Goal: Transaction & Acquisition: Purchase product/service

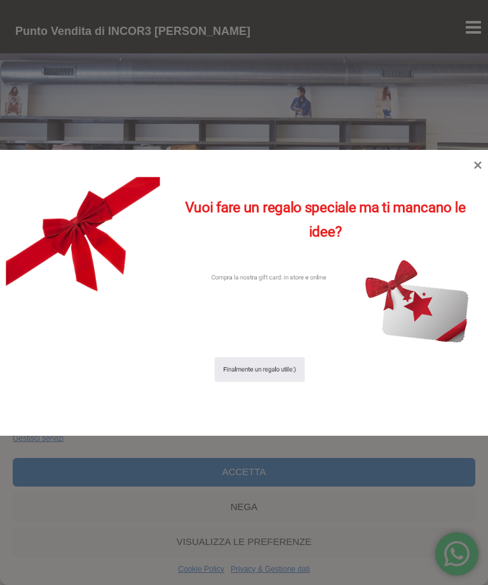
click at [485, 154] on div "Vuoi fare un regalo speciale ma ti mancano le idee? Compra la nostra gift card:…" at bounding box center [244, 293] width 488 height 286
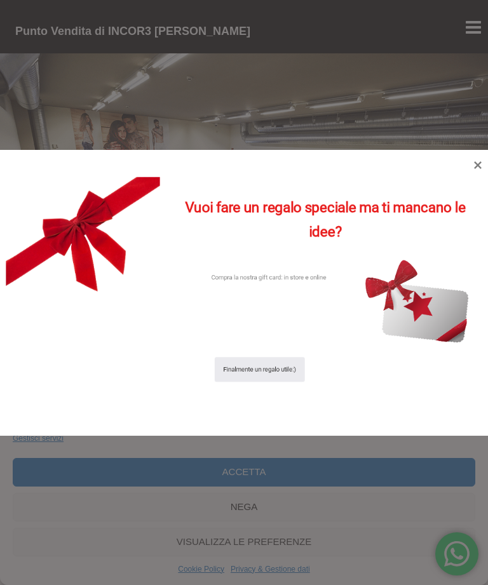
click at [480, 163] on icon at bounding box center [478, 165] width 8 height 8
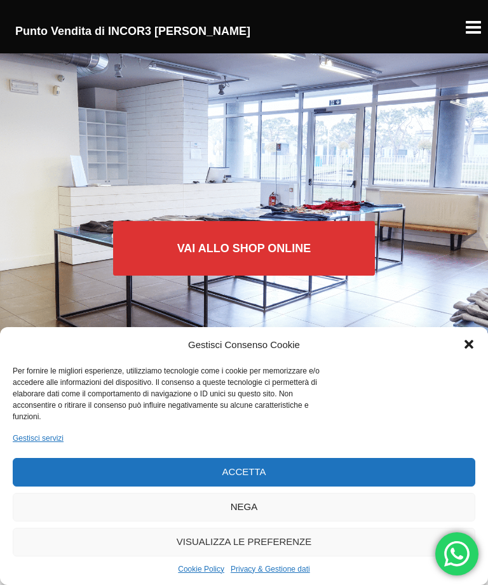
click at [290, 239] on link "Vai allo SHOP ONLINE" at bounding box center [244, 248] width 262 height 55
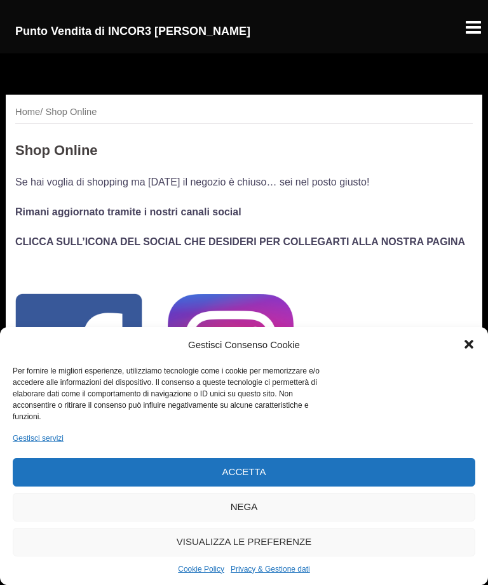
click at [469, 351] on div "Chiudi la finestra di dialogo" at bounding box center [468, 344] width 13 height 13
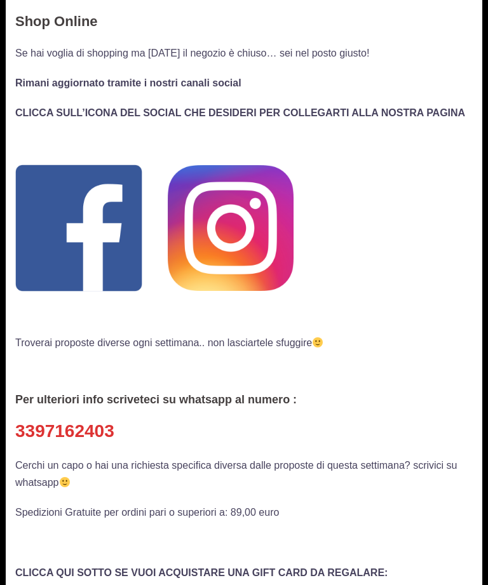
scroll to position [103, 0]
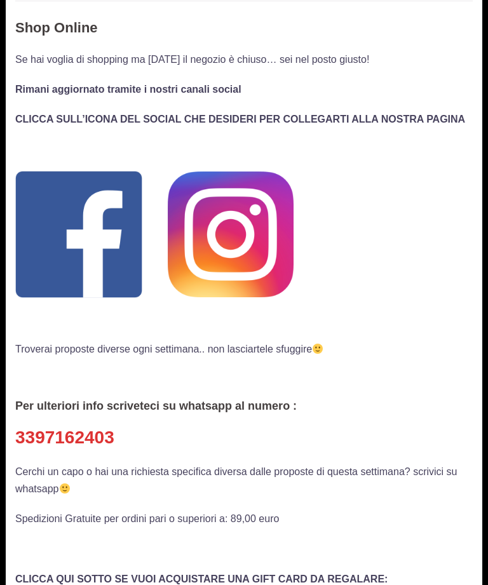
click at [91, 238] on img at bounding box center [78, 235] width 127 height 127
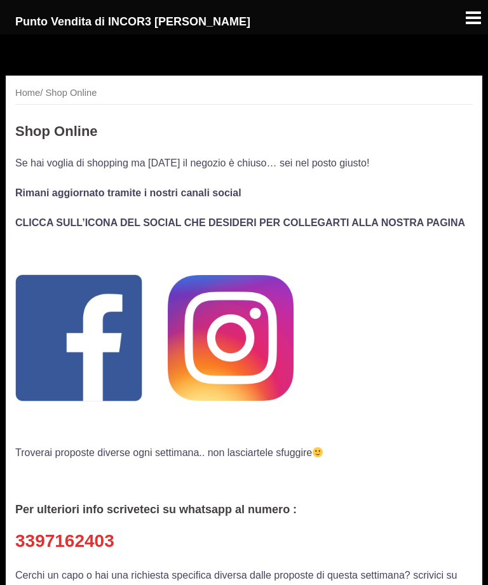
scroll to position [104, 0]
